Goal: Information Seeking & Learning: Compare options

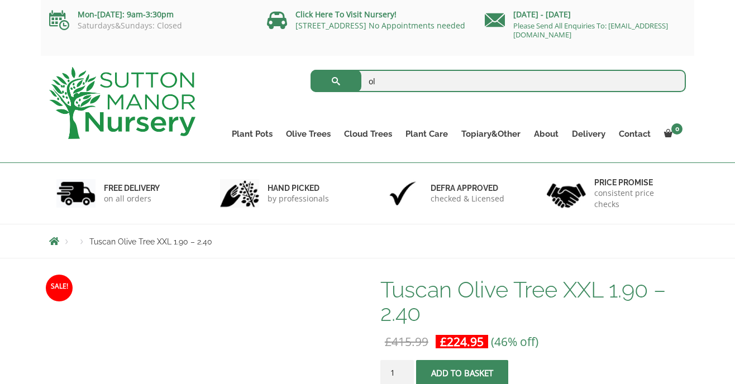
type input "ol"
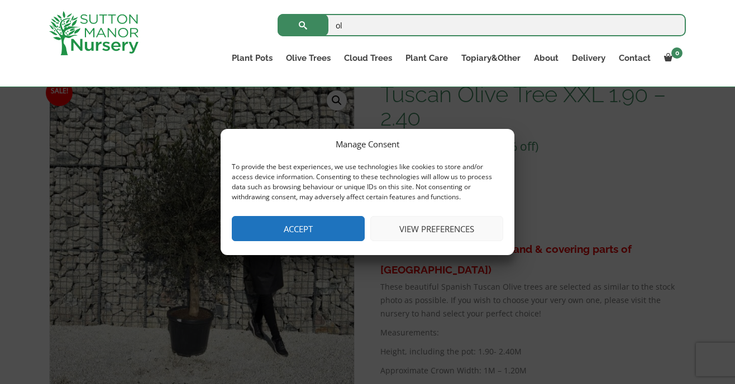
click at [336, 228] on button "Accept" at bounding box center [298, 228] width 133 height 25
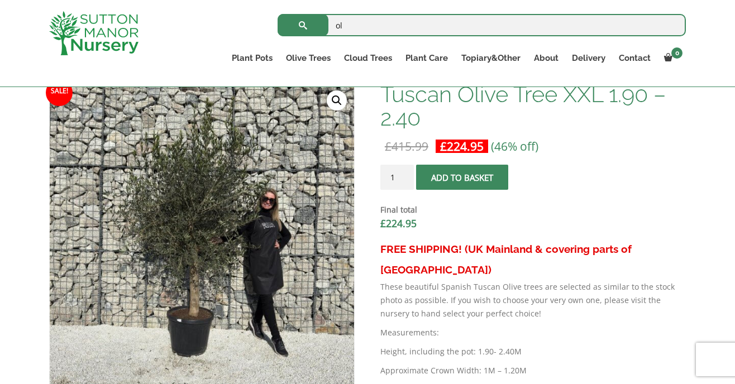
click at [349, 28] on input "ol" at bounding box center [481, 25] width 408 height 22
type input "olive trees"
click at [277, 14] on button "submit" at bounding box center [302, 25] width 51 height 22
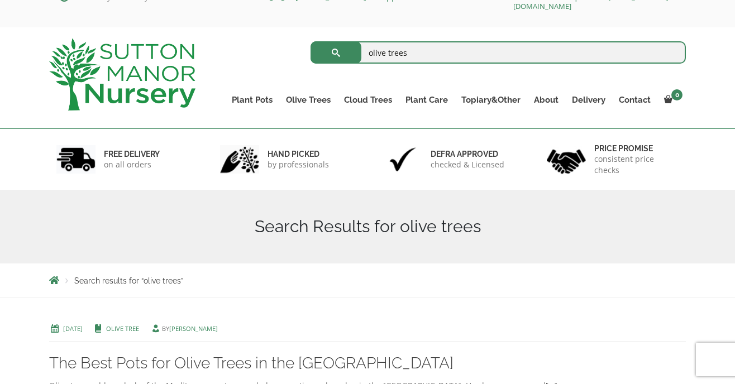
scroll to position [29, 0]
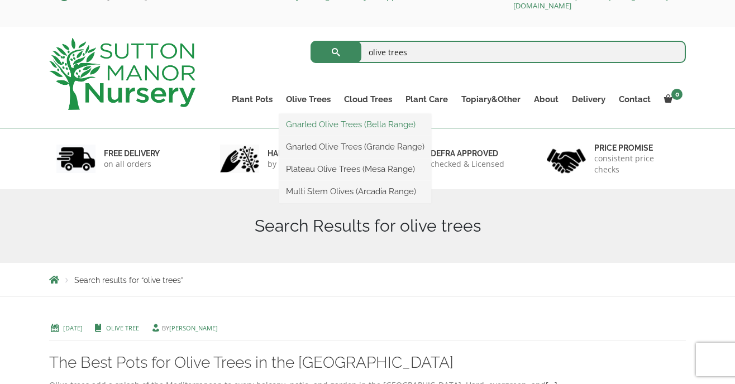
click at [316, 121] on link "Gnarled Olive Trees (Bella Range)" at bounding box center [355, 124] width 152 height 17
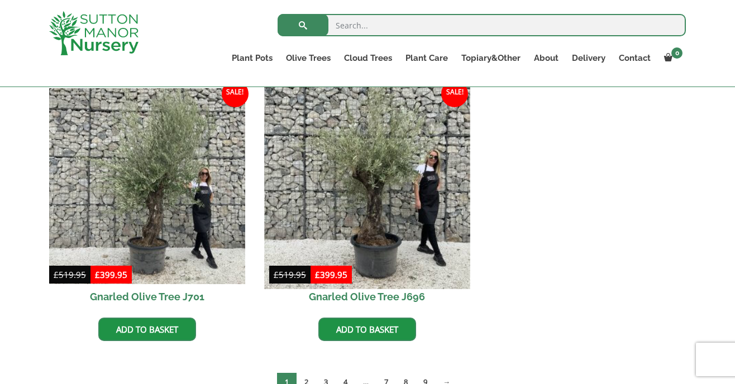
scroll to position [288, 0]
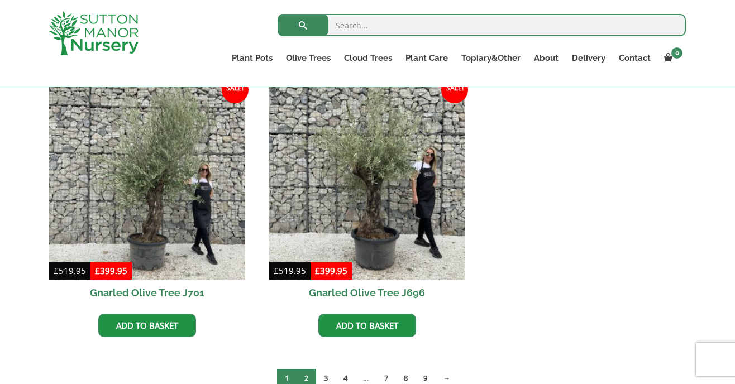
click at [304, 380] on link "2" at bounding box center [306, 378] width 20 height 18
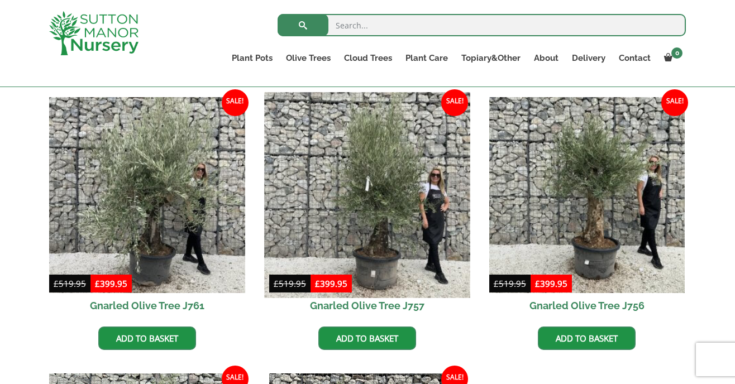
scroll to position [274, 0]
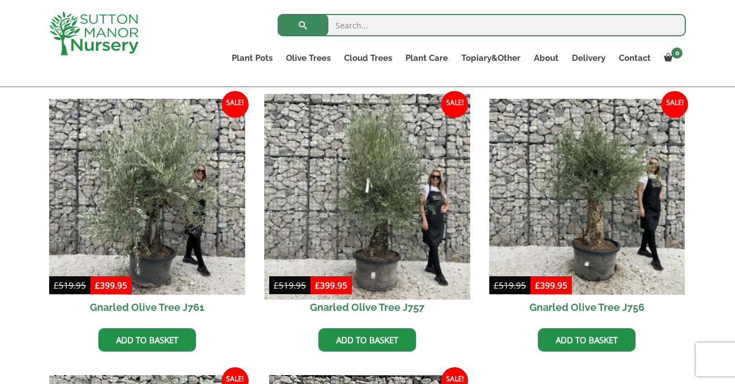
click at [330, 228] on img at bounding box center [366, 196] width 205 height 205
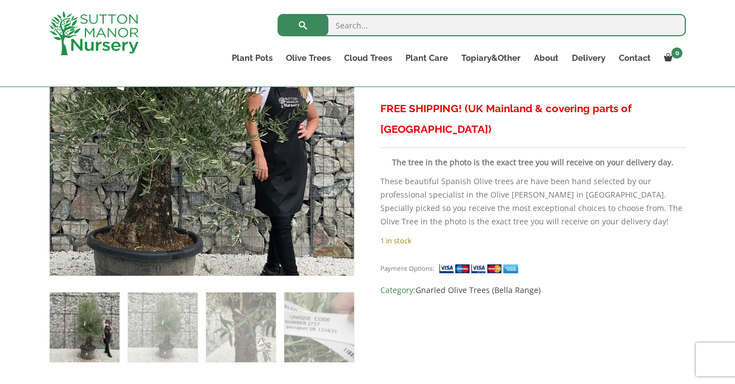
scroll to position [466, 0]
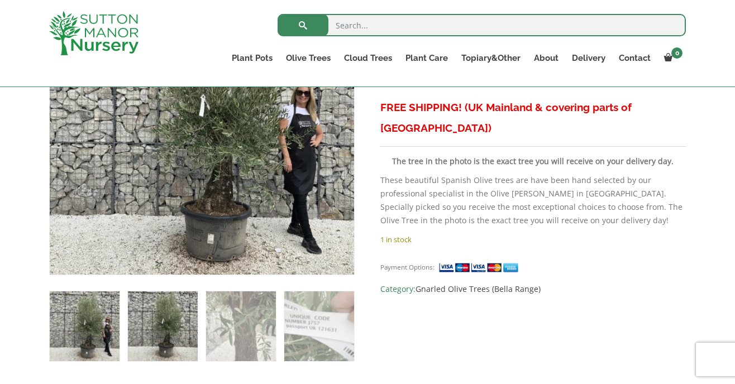
click at [194, 321] on img at bounding box center [163, 326] width 70 height 70
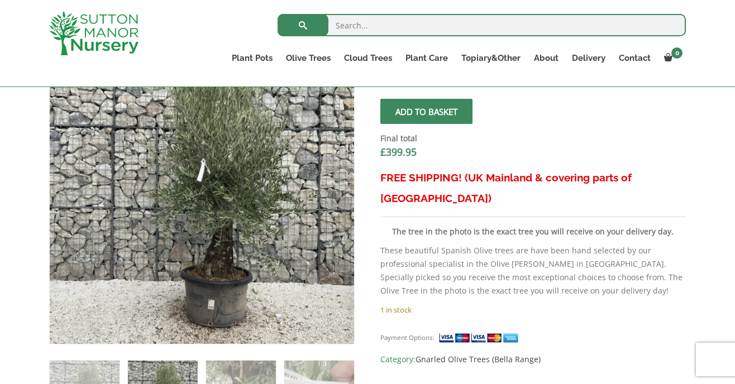
scroll to position [418, 0]
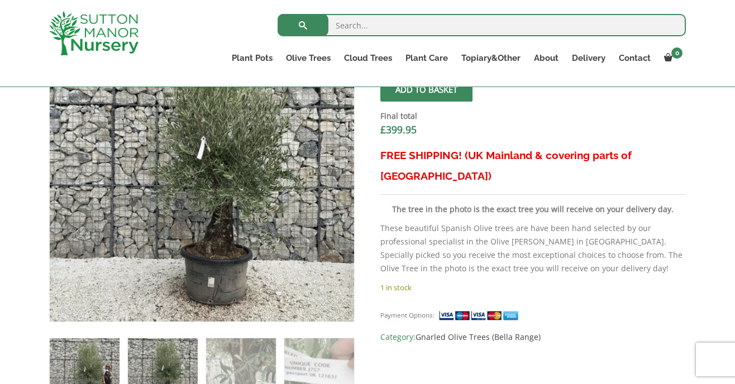
click at [105, 351] on img at bounding box center [85, 373] width 70 height 70
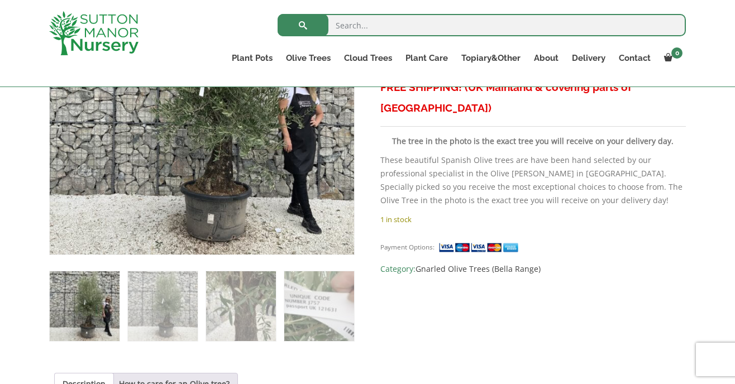
scroll to position [496, 0]
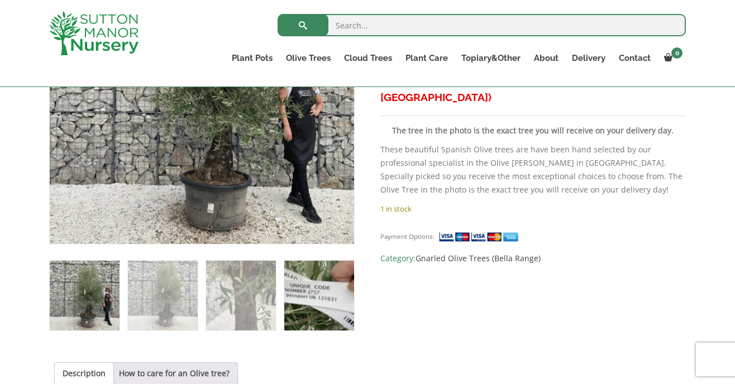
click at [308, 290] on img at bounding box center [319, 296] width 70 height 70
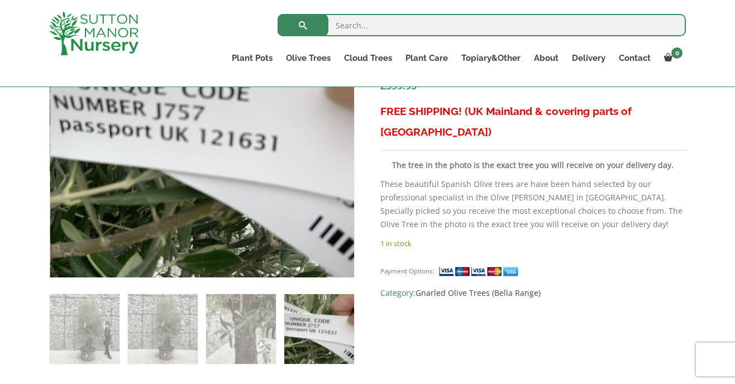
scroll to position [463, 0]
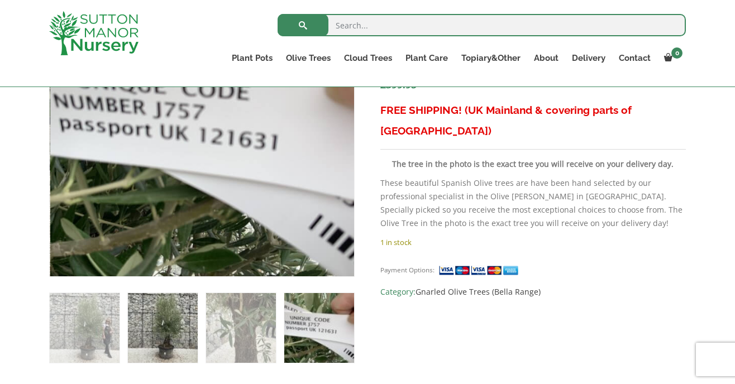
click at [132, 317] on img at bounding box center [163, 328] width 70 height 70
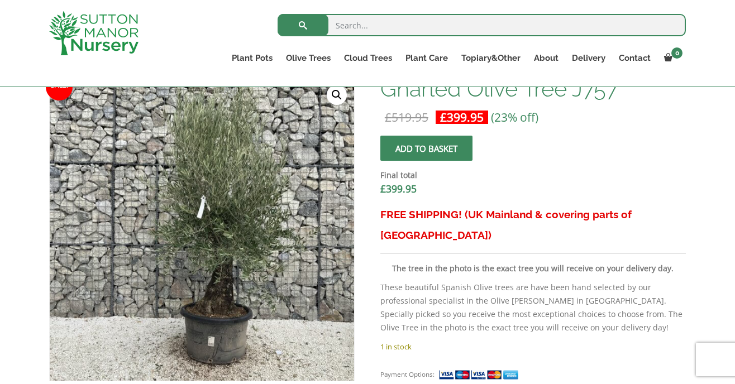
scroll to position [357, 0]
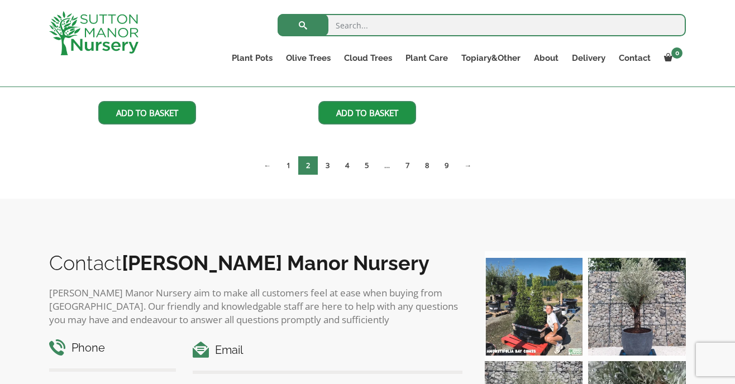
scroll to position [771, 0]
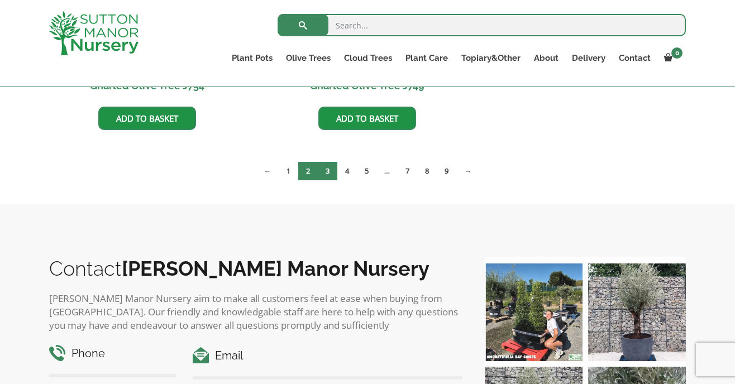
click at [326, 171] on link "3" at bounding box center [328, 171] width 20 height 18
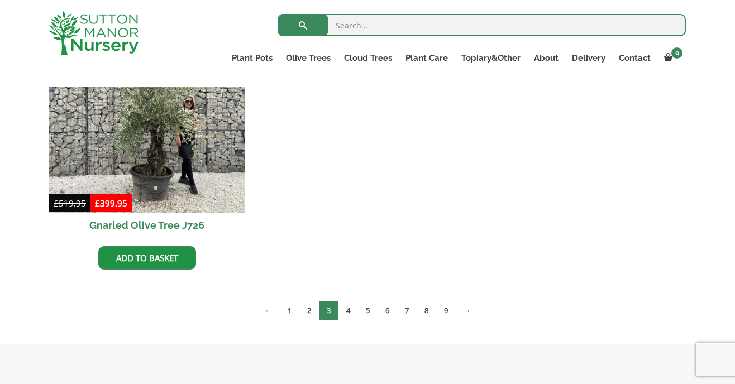
scroll to position [913, 0]
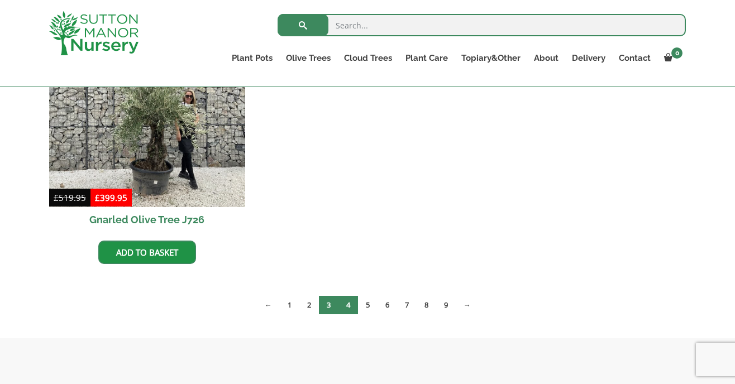
click at [352, 301] on link "4" at bounding box center [348, 305] width 20 height 18
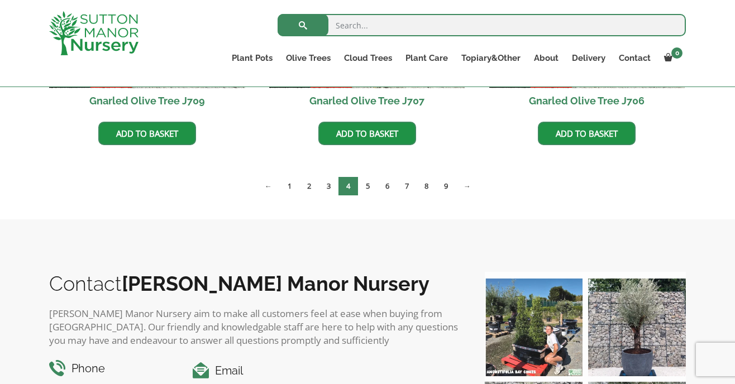
scroll to position [1039, 0]
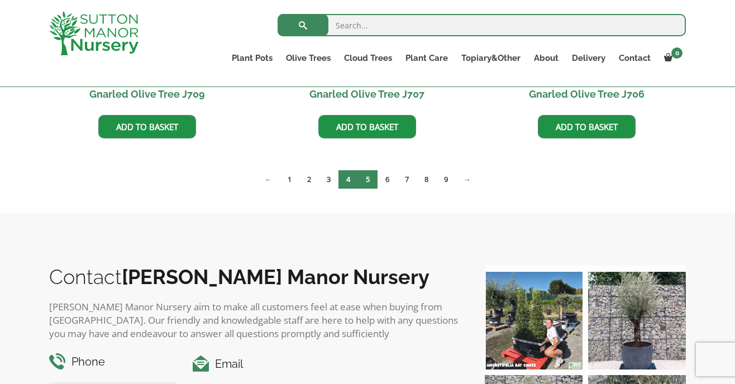
click at [371, 180] on link "5" at bounding box center [368, 179] width 20 height 18
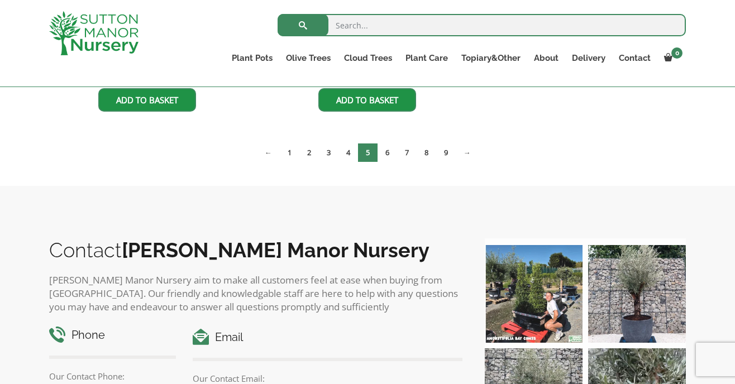
scroll to position [1348, 0]
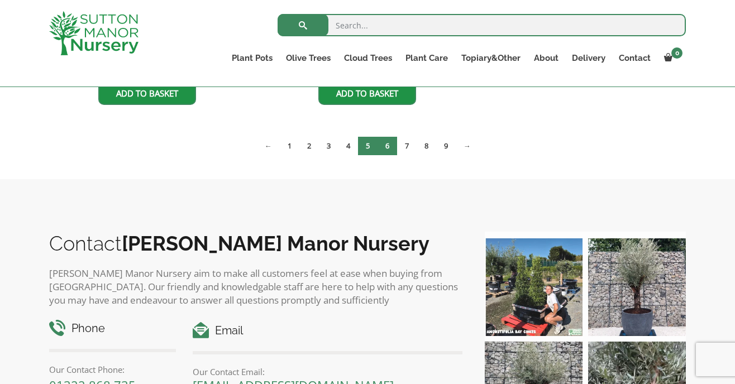
click at [389, 150] on link "6" at bounding box center [387, 146] width 20 height 18
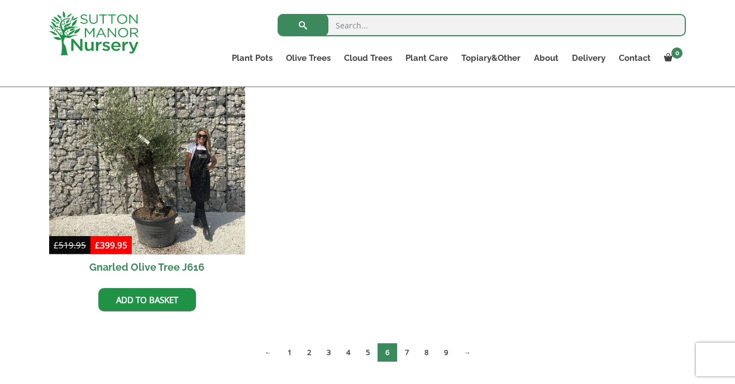
scroll to position [1177, 0]
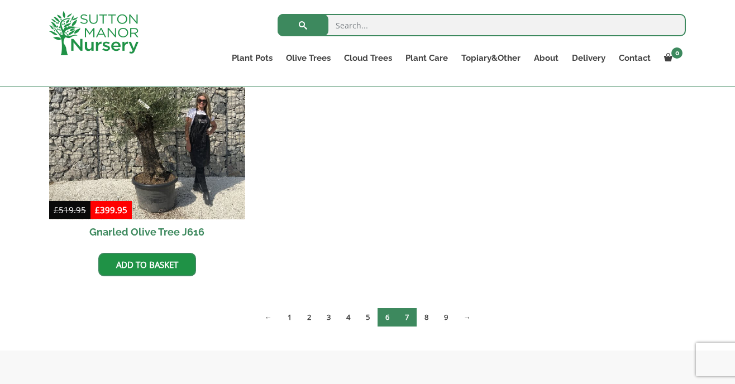
click at [409, 317] on link "7" at bounding box center [407, 317] width 20 height 18
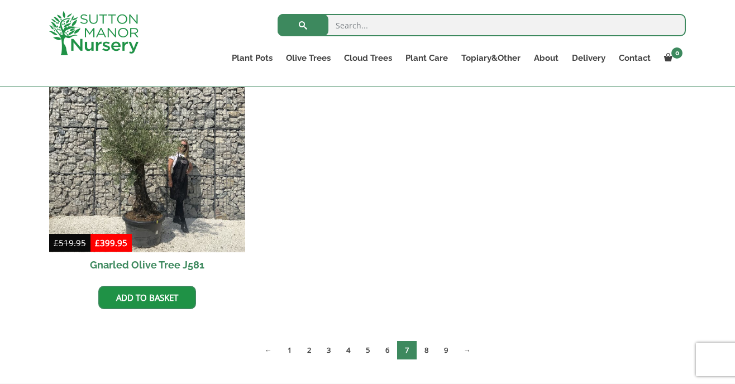
scroll to position [1152, 0]
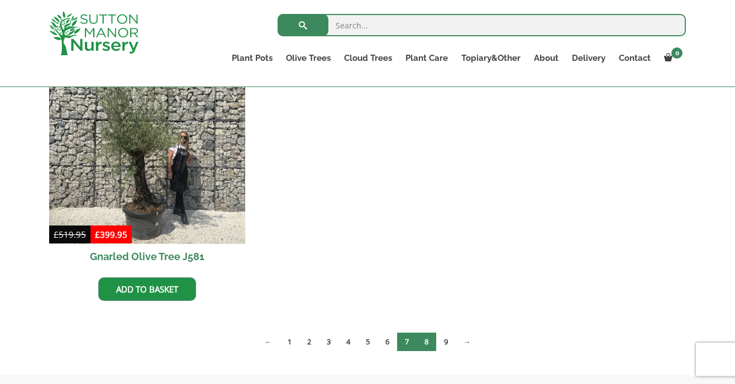
click at [424, 341] on link "8" at bounding box center [426, 342] width 20 height 18
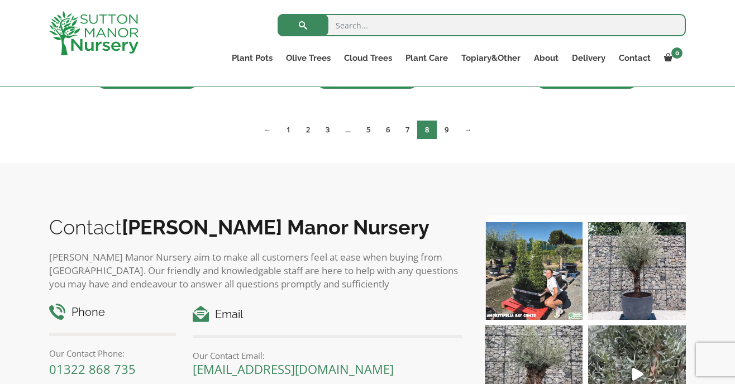
scroll to position [1620, 0]
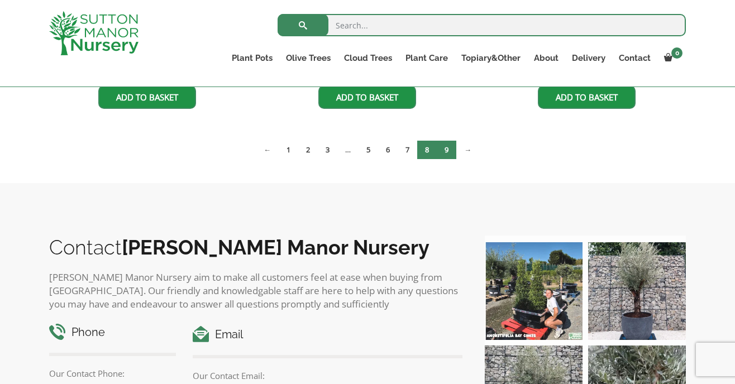
click at [447, 148] on link "9" at bounding box center [447, 150] width 20 height 18
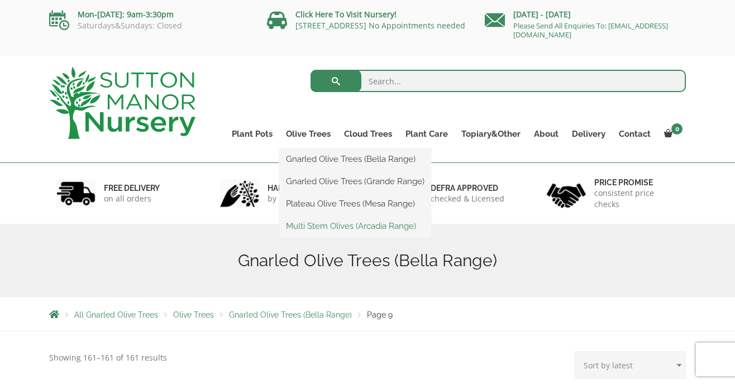
click at [326, 224] on link "Multi Stem Olives (Arcadia Range)" at bounding box center [355, 226] width 152 height 17
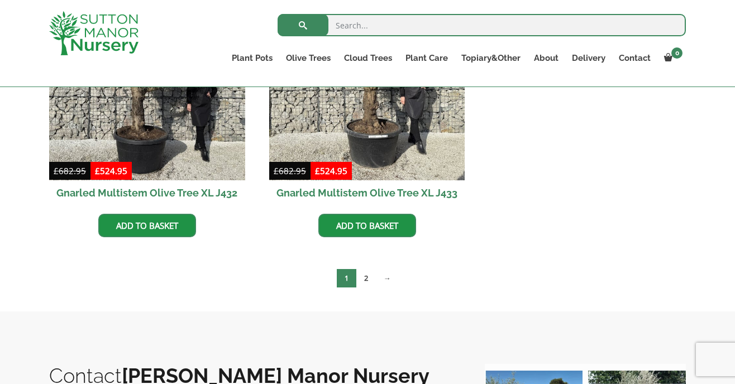
scroll to position [1693, 0]
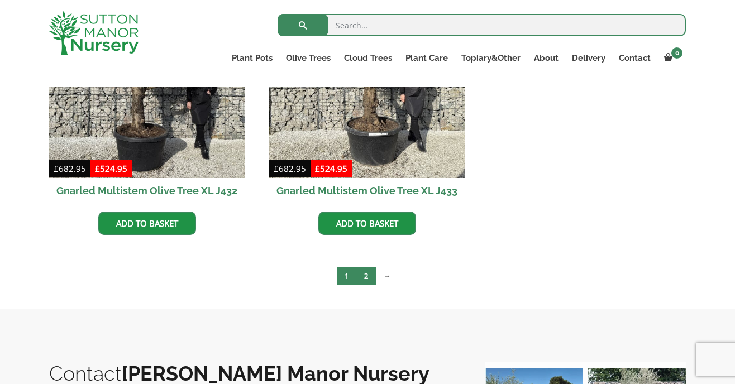
click at [367, 271] on link "2" at bounding box center [366, 276] width 20 height 18
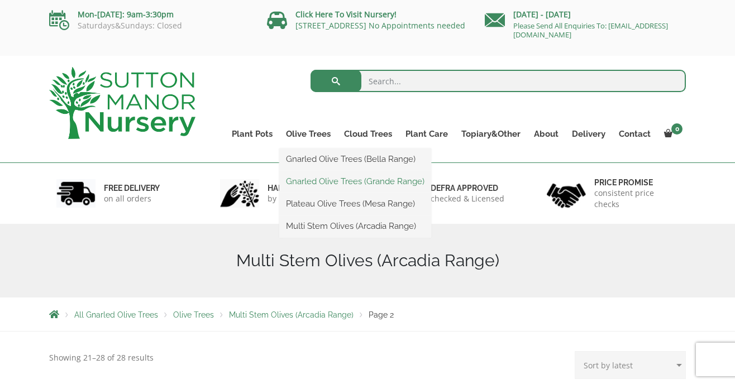
click at [316, 180] on link "Gnarled Olive Trees (Grande Range)" at bounding box center [355, 181] width 152 height 17
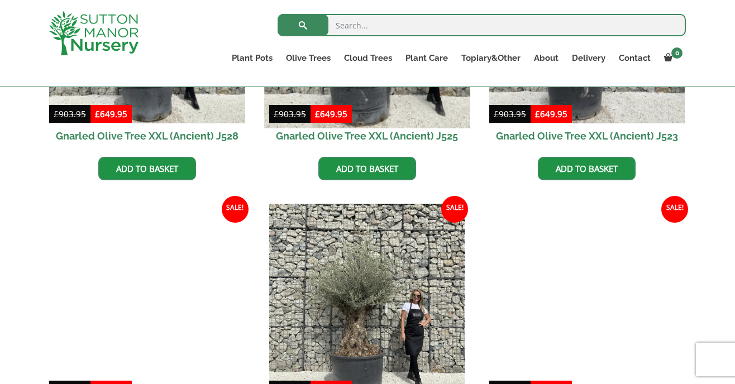
scroll to position [419, 0]
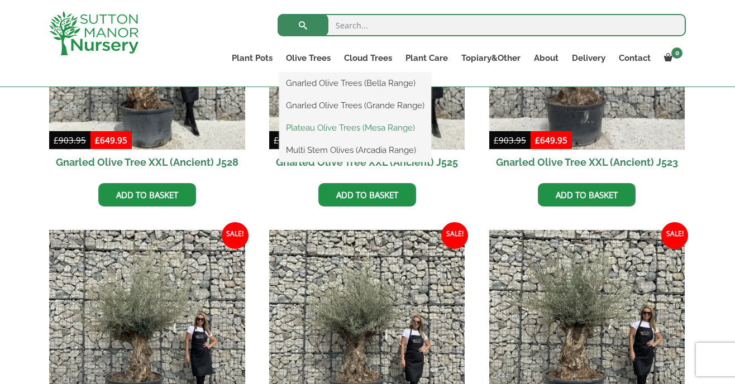
click at [314, 128] on link "Plateau Olive Trees (Mesa Range)" at bounding box center [355, 127] width 152 height 17
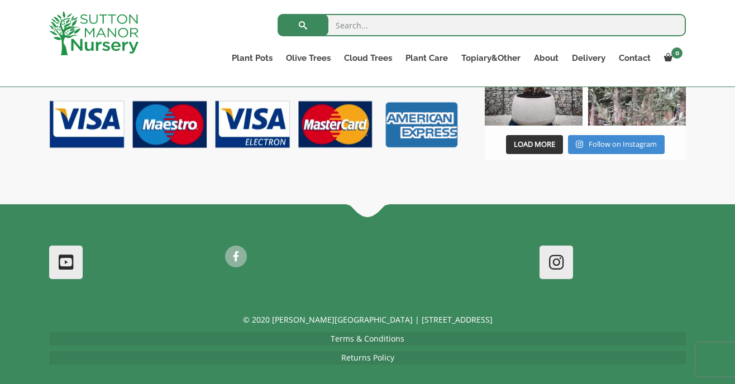
scroll to position [1286, 0]
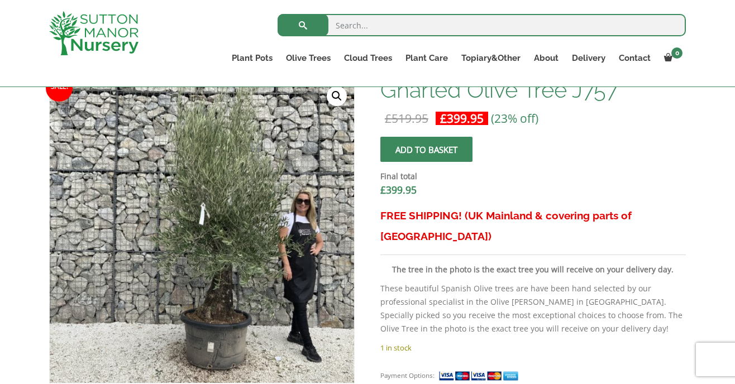
scroll to position [358, 0]
